Goal: Book appointment/travel/reservation

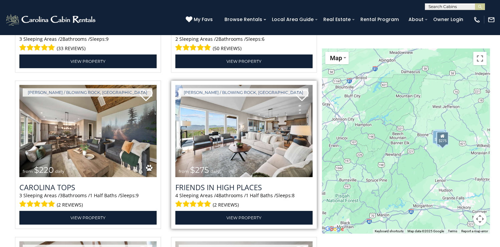
scroll to position [1171, 0]
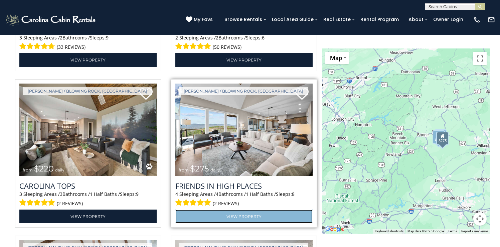
click at [238, 219] on link "View Property" at bounding box center [243, 216] width 137 height 14
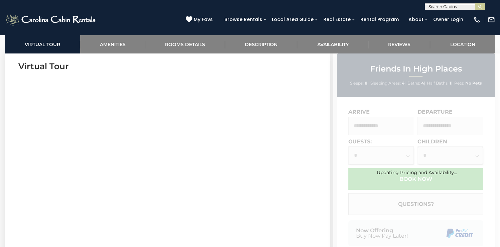
scroll to position [275, 0]
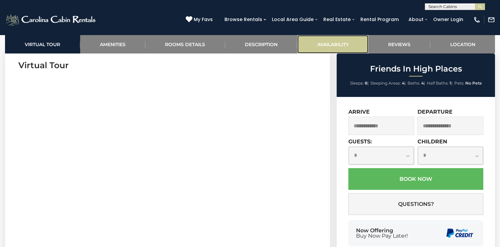
click at [334, 44] on link "Availability" at bounding box center [332, 44] width 71 height 18
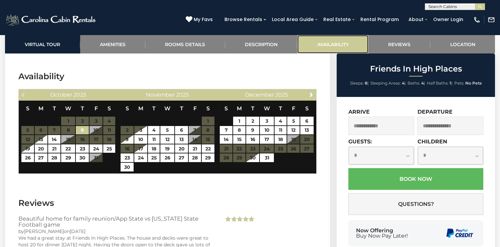
scroll to position [1424, 0]
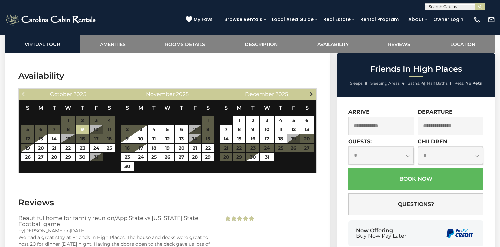
click at [309, 91] on span "Next" at bounding box center [311, 93] width 5 height 5
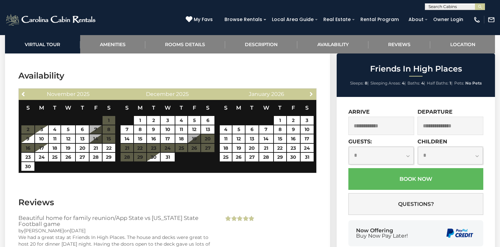
click at [309, 91] on span "Next" at bounding box center [311, 93] width 5 height 5
